Goal: Task Accomplishment & Management: Manage account settings

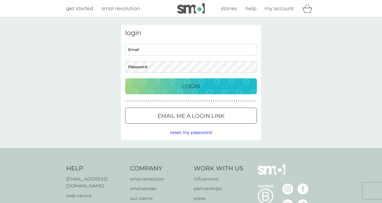
type input "ellieargente97@gmail.com"
click at [179, 83] on div "Login" at bounding box center [190, 86] width 121 height 9
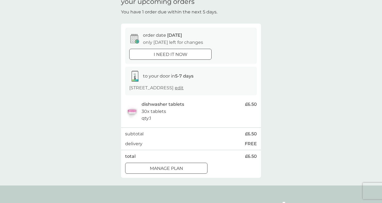
scroll to position [16, 0]
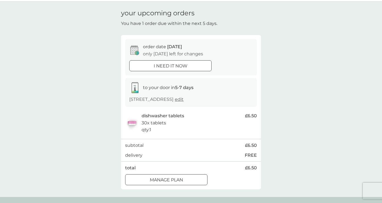
click at [179, 183] on p "Manage plan" at bounding box center [166, 180] width 33 height 7
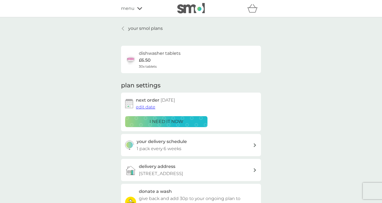
click at [150, 109] on span "edit date" at bounding box center [145, 106] width 19 height 5
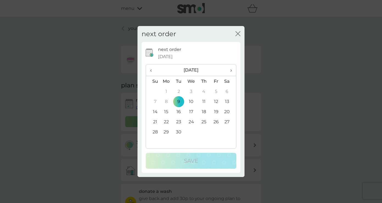
click at [233, 70] on th "›" at bounding box center [229, 70] width 14 height 12
click at [206, 101] on td "9" at bounding box center [203, 101] width 12 height 10
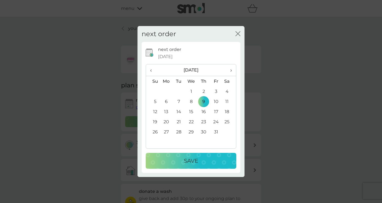
click at [197, 158] on p "Save" at bounding box center [191, 160] width 14 height 9
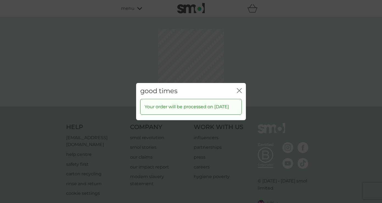
click at [239, 66] on div "good times close Your order will be processed on [DATE]" at bounding box center [191, 101] width 382 height 203
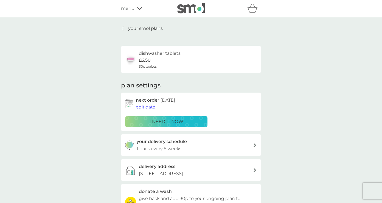
click at [141, 24] on div "your smol plans dishwasher tablets £6.50 30x tablets plan settings next order […" at bounding box center [191, 147] width 382 height 261
click at [144, 29] on p "your smol plans" at bounding box center [145, 28] width 35 height 7
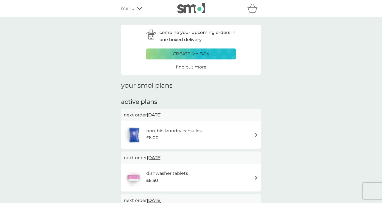
click at [161, 117] on span "[DATE]" at bounding box center [154, 115] width 15 height 11
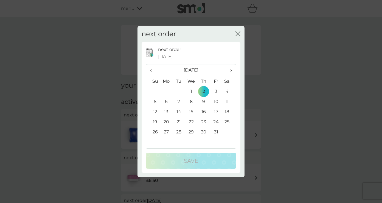
click at [151, 70] on span "‹" at bounding box center [153, 70] width 6 height 12
click at [177, 102] on td "9" at bounding box center [178, 101] width 12 height 10
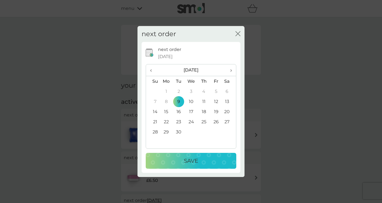
click at [199, 160] on div "Save" at bounding box center [190, 160] width 79 height 9
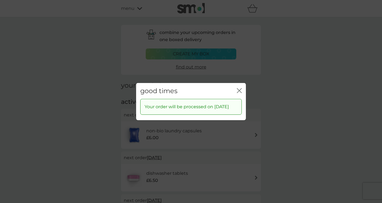
click at [241, 86] on div "good times close" at bounding box center [191, 91] width 110 height 16
click at [239, 88] on icon "close" at bounding box center [240, 90] width 2 height 4
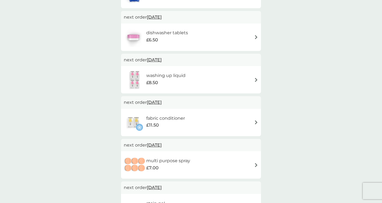
scroll to position [141, 0]
click at [161, 101] on span "[DATE]" at bounding box center [154, 102] width 15 height 11
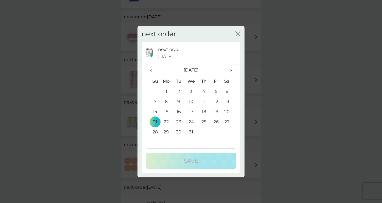
click at [152, 70] on span "‹" at bounding box center [153, 70] width 6 height 12
drag, startPoint x: 180, startPoint y: 102, endPoint x: 184, endPoint y: 119, distance: 17.4
click at [180, 102] on td "9" at bounding box center [178, 101] width 12 height 10
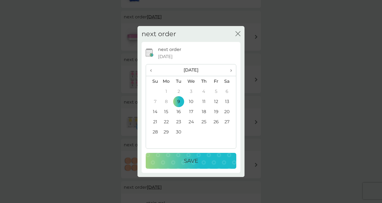
click at [198, 162] on div "Save" at bounding box center [190, 160] width 79 height 9
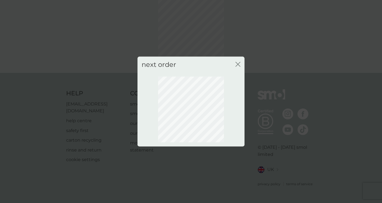
scroll to position [27, 0]
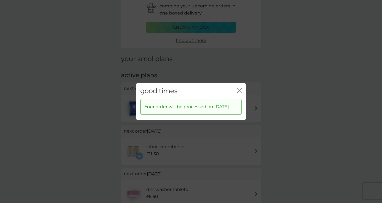
click at [240, 88] on icon "close" at bounding box center [240, 90] width 2 height 4
